Goal: Download file/media

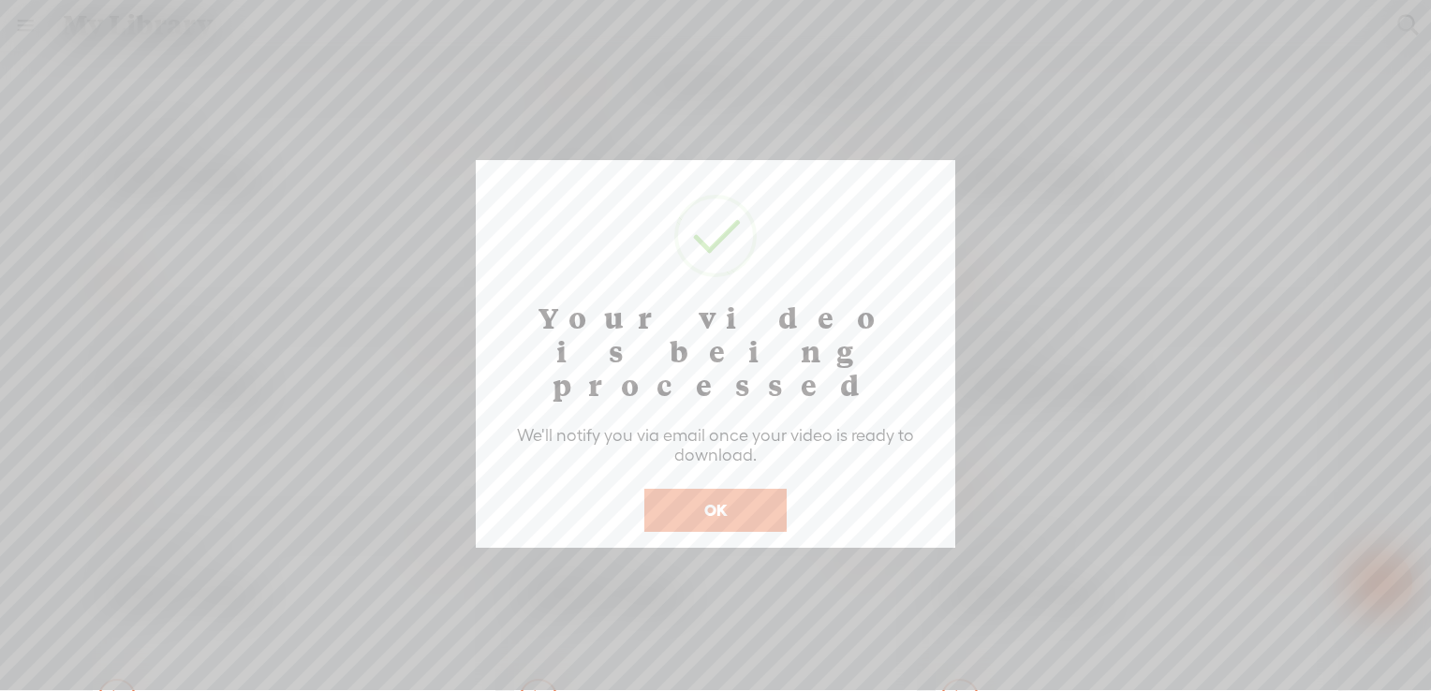
click at [700, 489] on button "OK" at bounding box center [716, 510] width 142 height 43
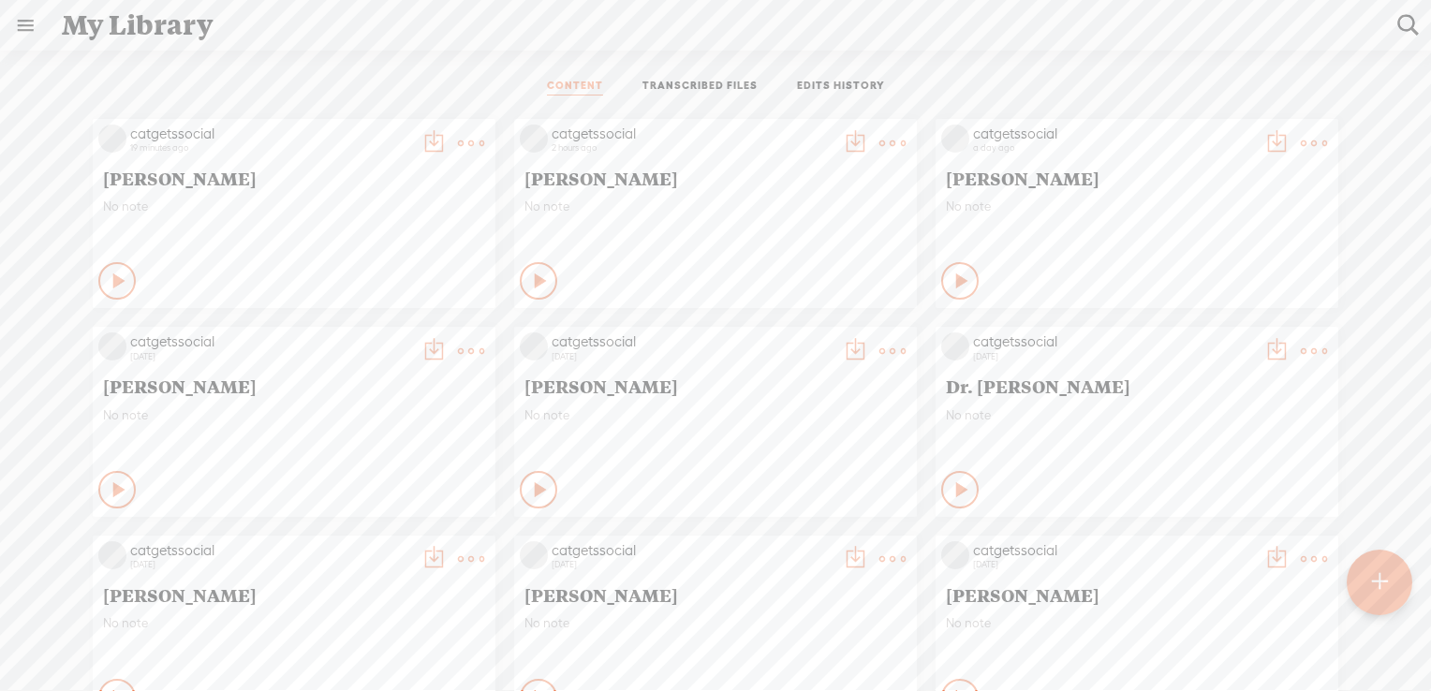
click at [880, 137] on t at bounding box center [893, 143] width 26 height 26
click at [778, 337] on link "Download as..." at bounding box center [789, 334] width 187 height 43
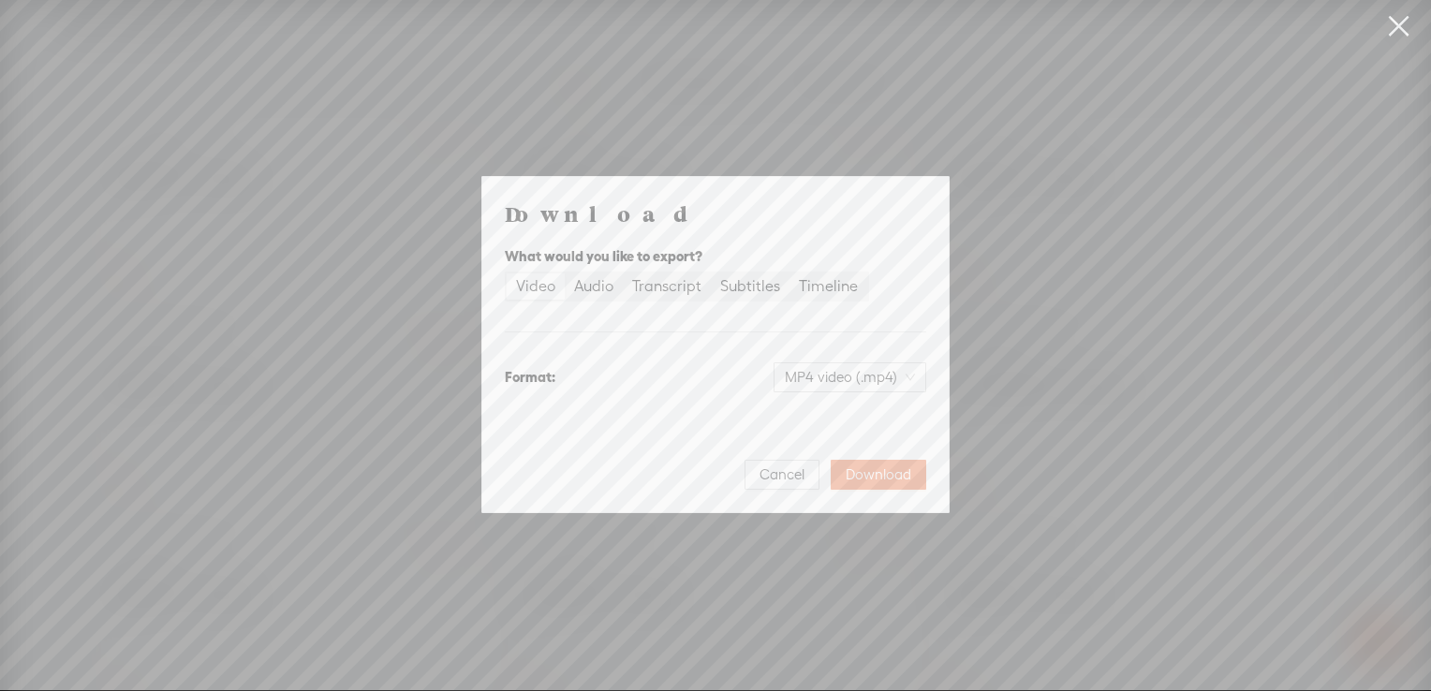
click at [540, 287] on div "Video" at bounding box center [535, 287] width 39 height 26
click at [507, 274] on input "Video" at bounding box center [507, 274] width 0 height 0
click at [883, 473] on span "Download" at bounding box center [879, 475] width 66 height 19
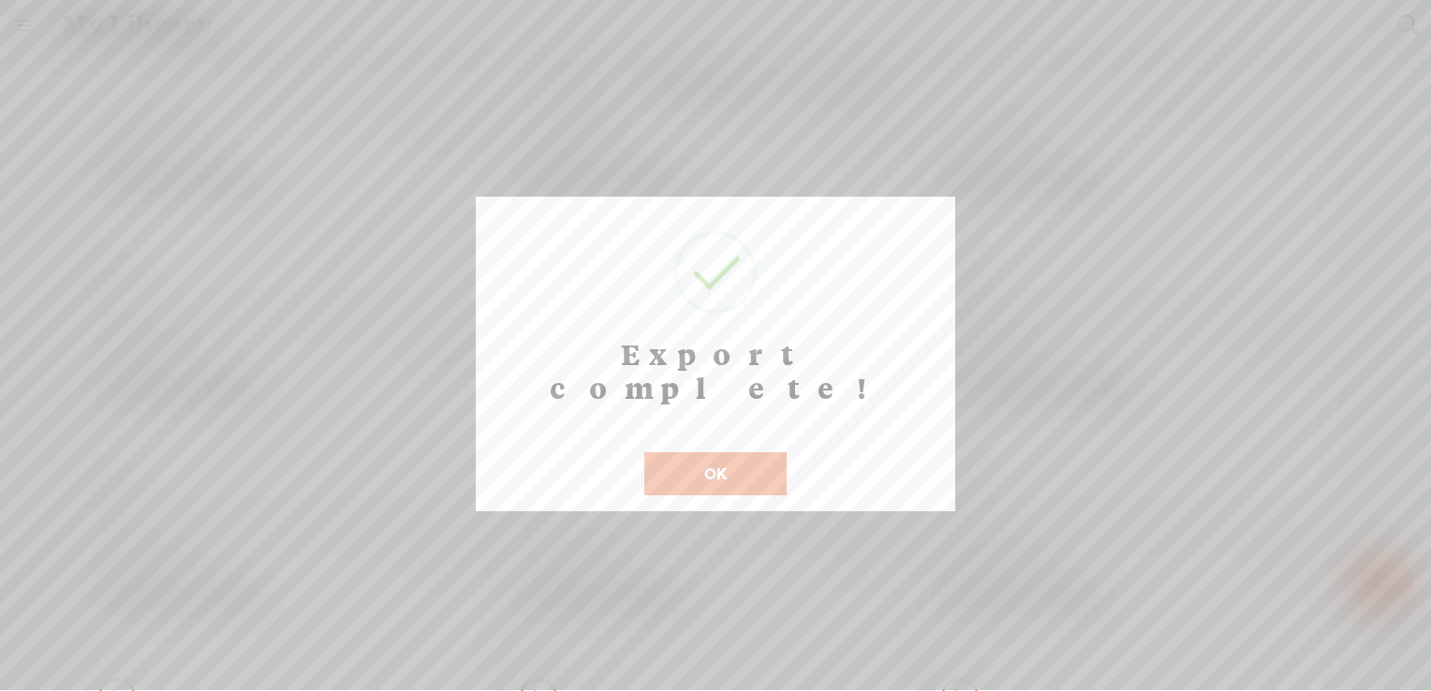
click at [712, 452] on button "OK" at bounding box center [716, 473] width 142 height 43
click at [719, 452] on button "OK" at bounding box center [716, 473] width 142 height 43
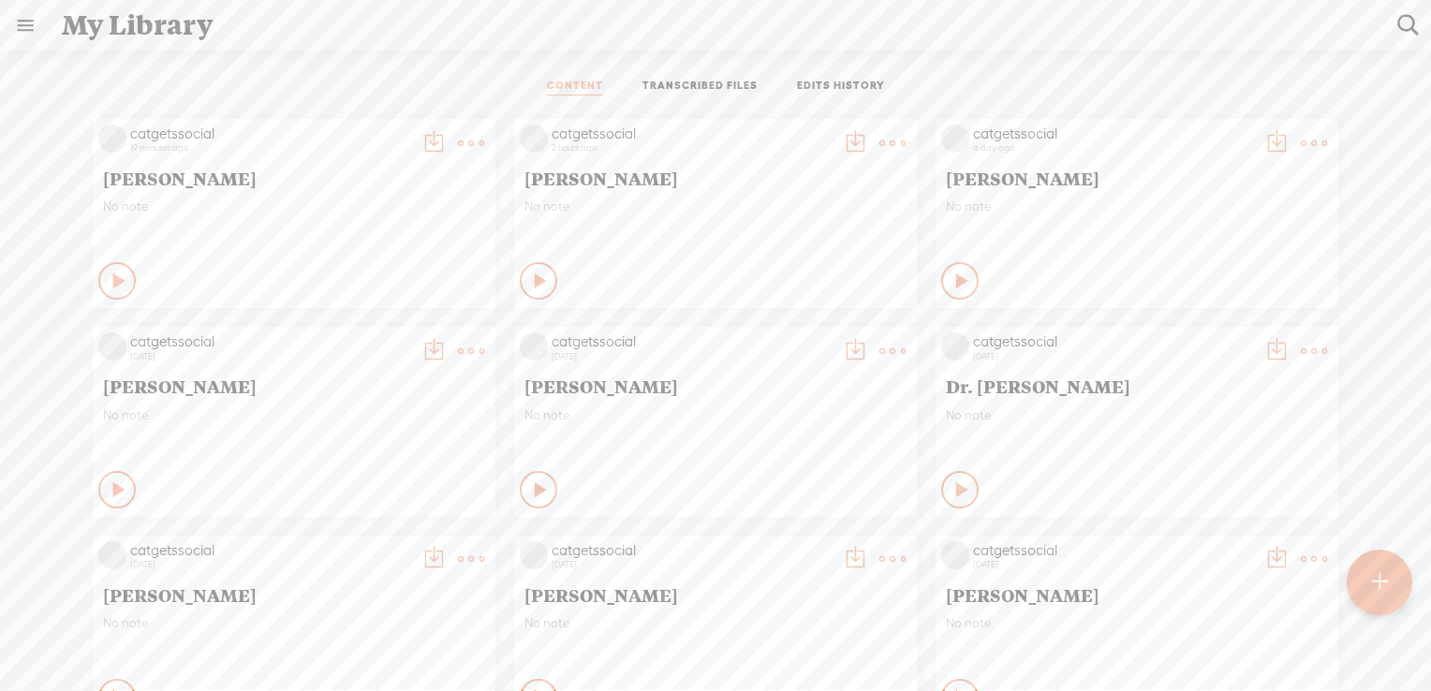
click at [458, 139] on t at bounding box center [471, 143] width 26 height 26
click at [356, 379] on link "Download as..." at bounding box center [367, 377] width 187 height 43
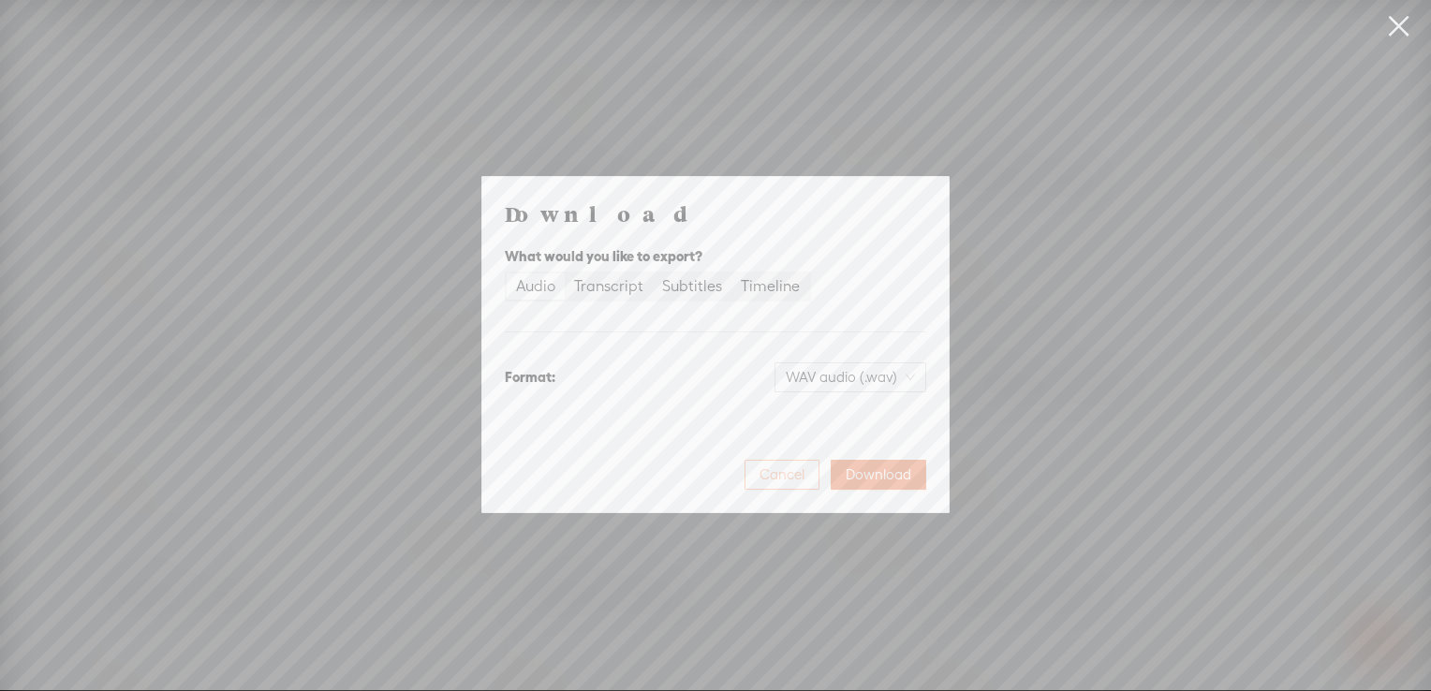
click at [769, 470] on span "Cancel" at bounding box center [782, 475] width 45 height 19
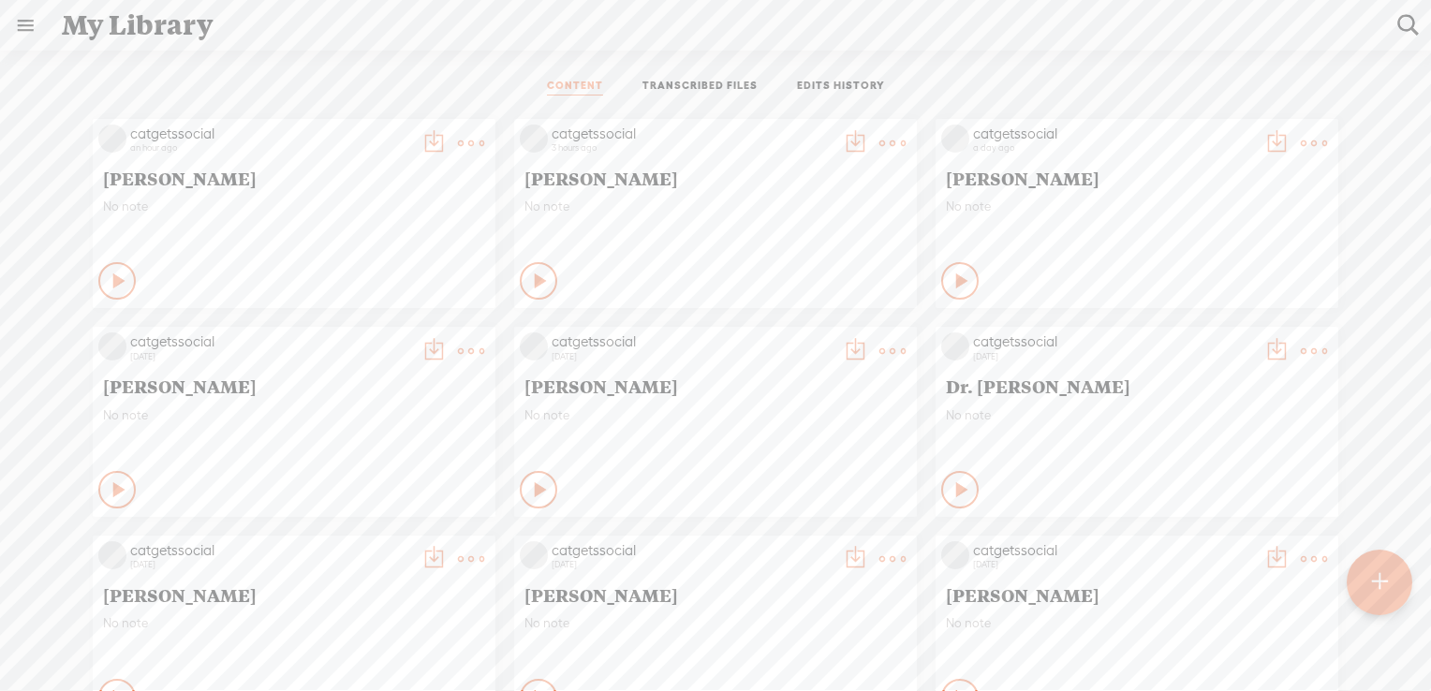
click at [458, 139] on t at bounding box center [471, 143] width 26 height 26
click at [378, 325] on link "Download as..." at bounding box center [367, 334] width 187 height 43
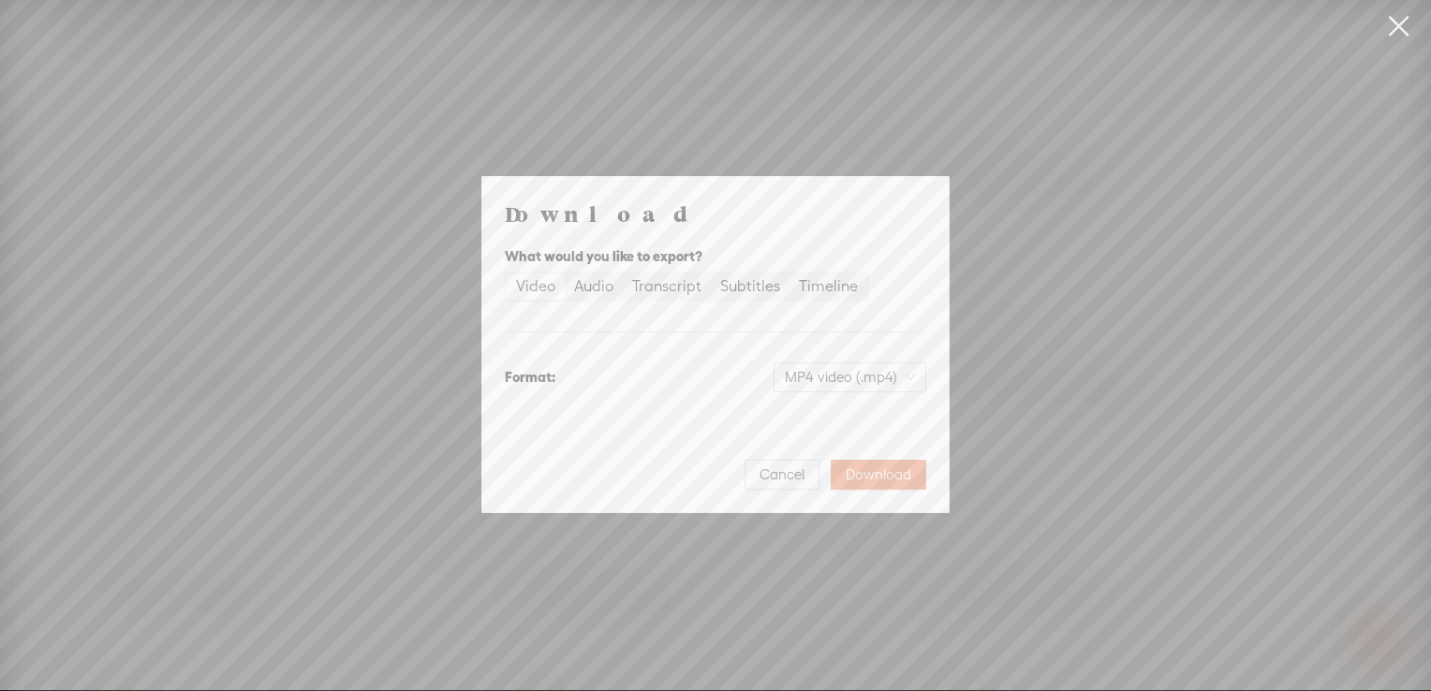
click at [524, 287] on div "Video" at bounding box center [535, 287] width 39 height 26
click at [507, 274] on input "Video" at bounding box center [507, 274] width 0 height 0
click at [871, 470] on span "Download" at bounding box center [879, 475] width 66 height 19
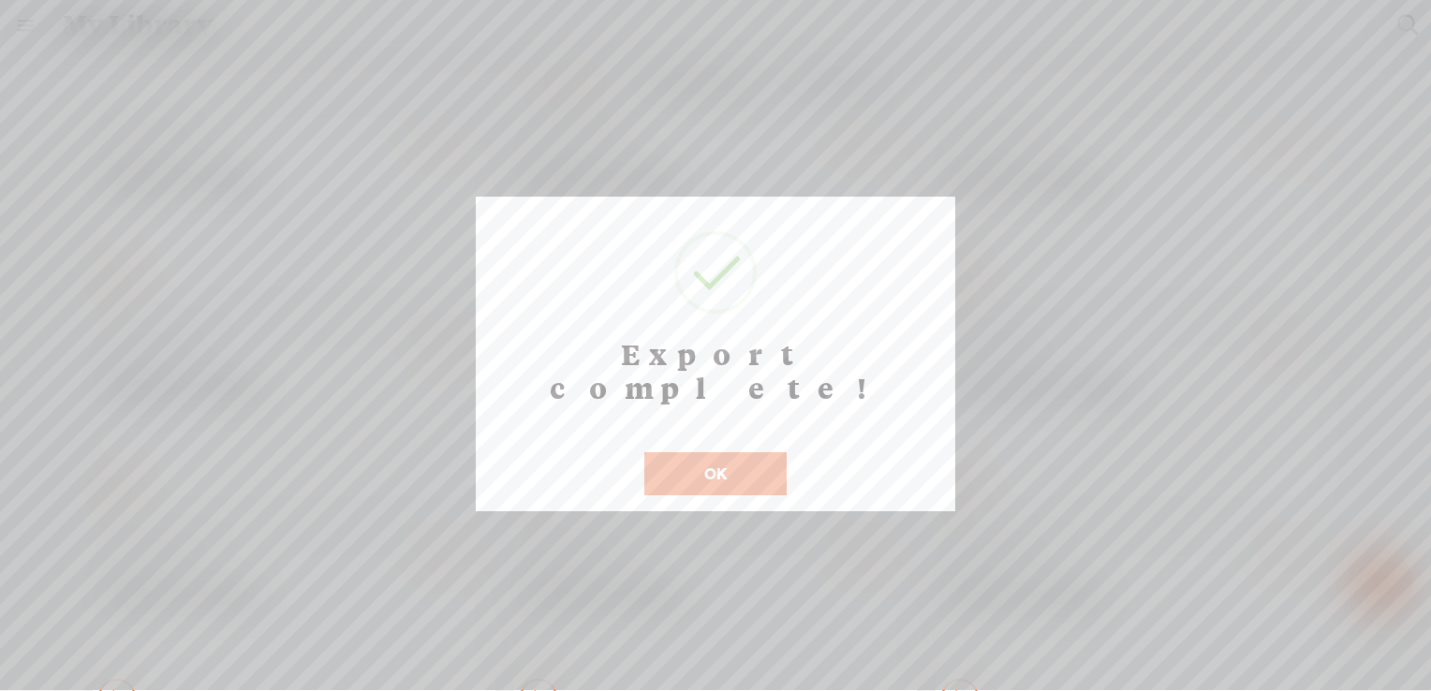
click at [749, 452] on button "OK" at bounding box center [716, 473] width 142 height 43
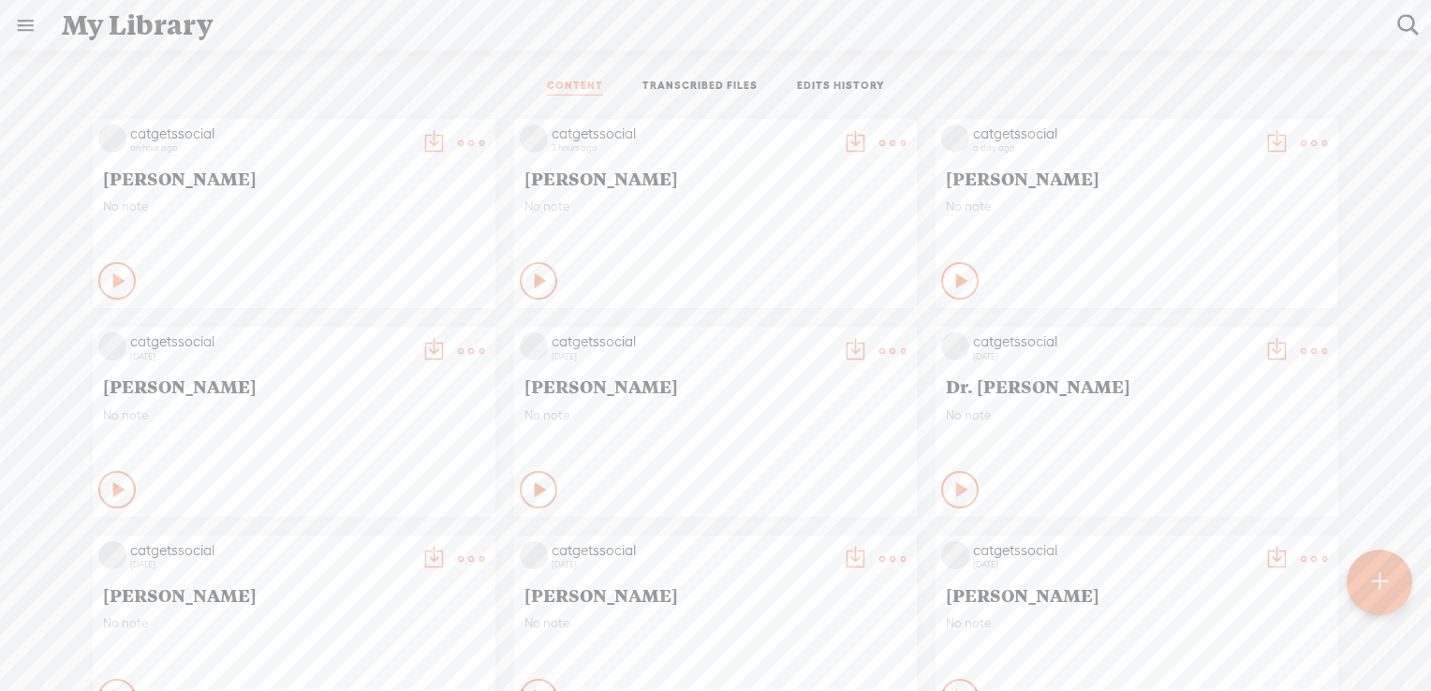
click at [458, 138] on t at bounding box center [471, 143] width 26 height 26
click at [458, 140] on t at bounding box center [471, 143] width 26 height 26
click at [386, 331] on link "Download as..." at bounding box center [367, 334] width 187 height 43
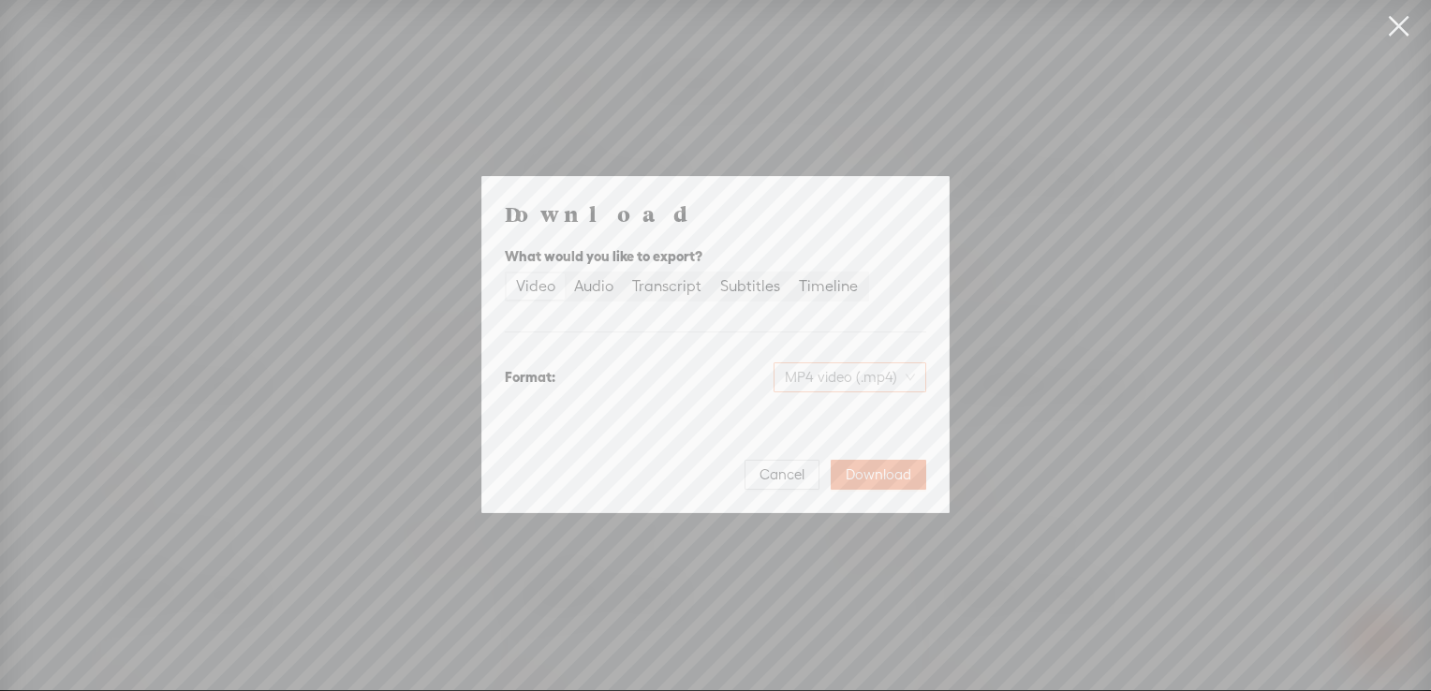
click at [831, 380] on span "MP4 video (.mp4)" at bounding box center [850, 377] width 130 height 28
click at [592, 287] on div "Audio" at bounding box center [593, 287] width 39 height 26
click at [565, 274] on input "Audio" at bounding box center [565, 274] width 0 height 0
click at [884, 377] on span "WAV audio (.wav)" at bounding box center [850, 377] width 129 height 28
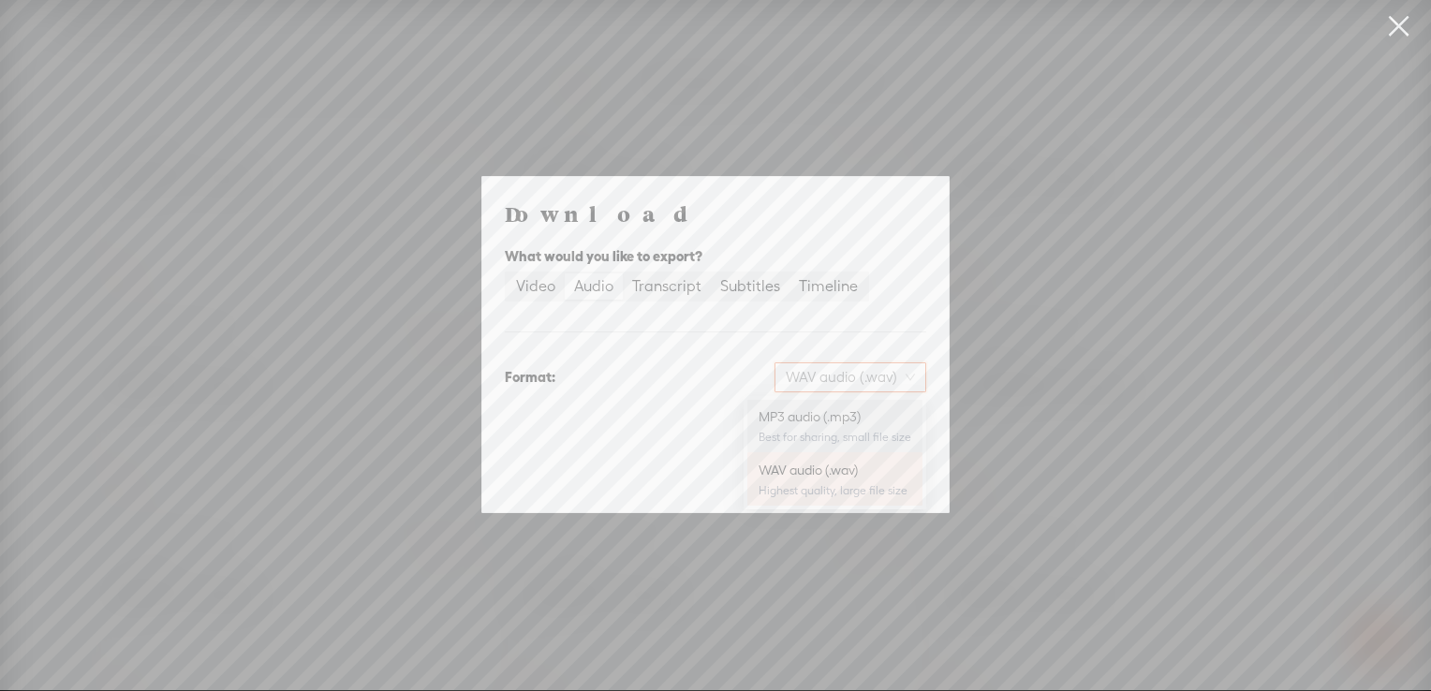
click at [852, 425] on div "MP3 audio (.mp3)" at bounding box center [835, 417] width 153 height 19
click at [876, 471] on span "Download" at bounding box center [879, 475] width 66 height 19
